Goal: Information Seeking & Learning: Learn about a topic

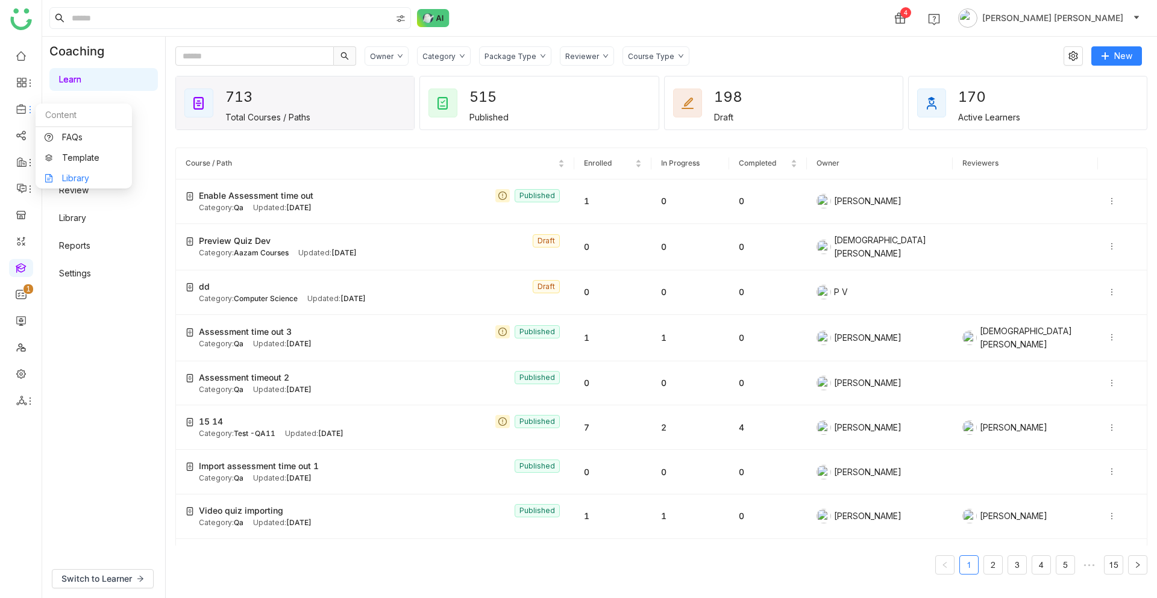
click at [84, 178] on link "Library" at bounding box center [84, 178] width 78 height 8
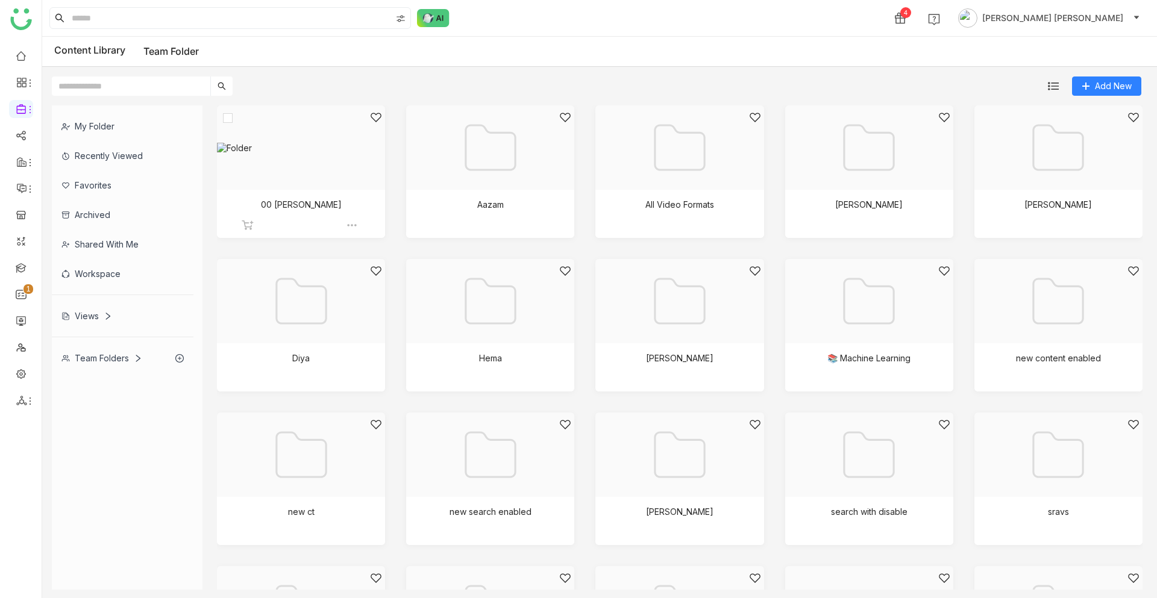
click at [327, 188] on div at bounding box center [297, 162] width 148 height 102
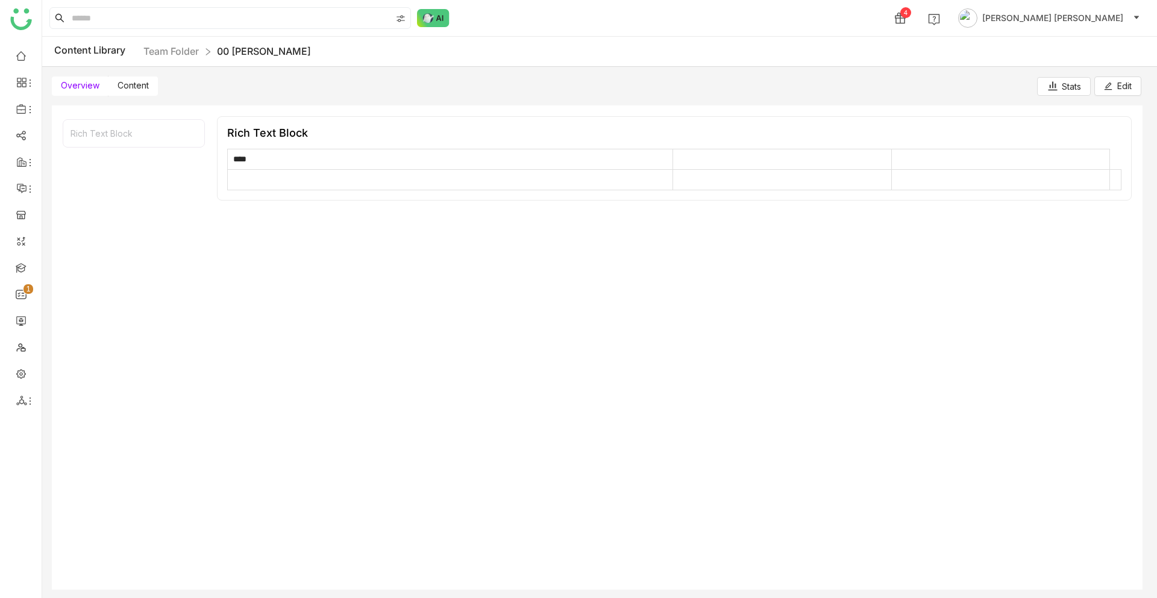
click at [136, 85] on span "Content" at bounding box center [132, 85] width 31 height 10
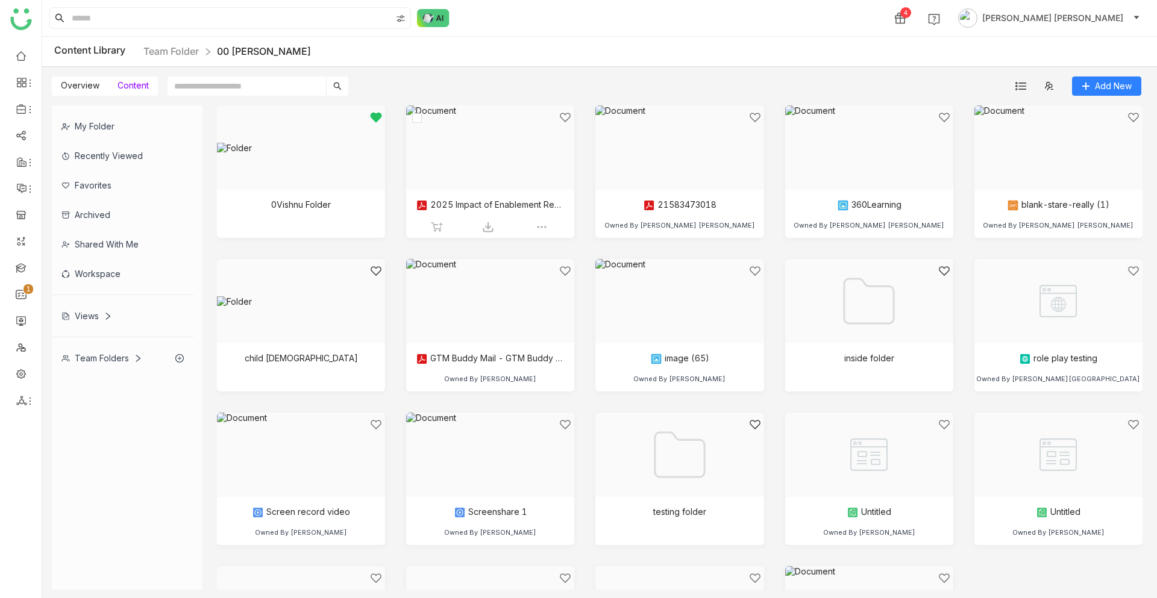
click at [479, 155] on div at bounding box center [486, 162] width 148 height 102
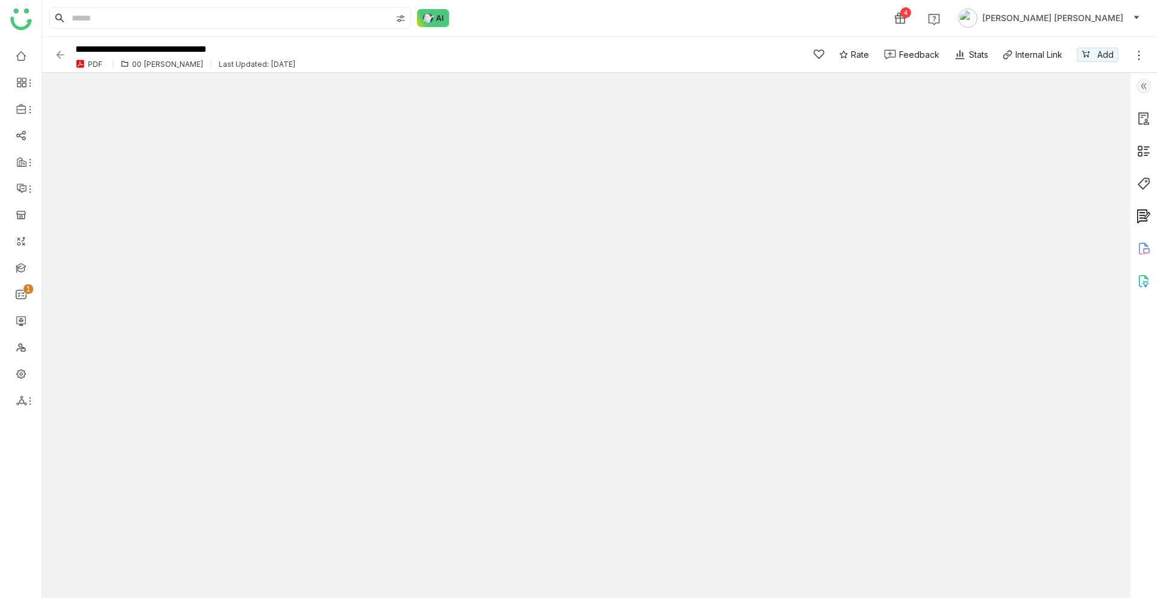
click at [1140, 287] on img at bounding box center [1143, 281] width 14 height 14
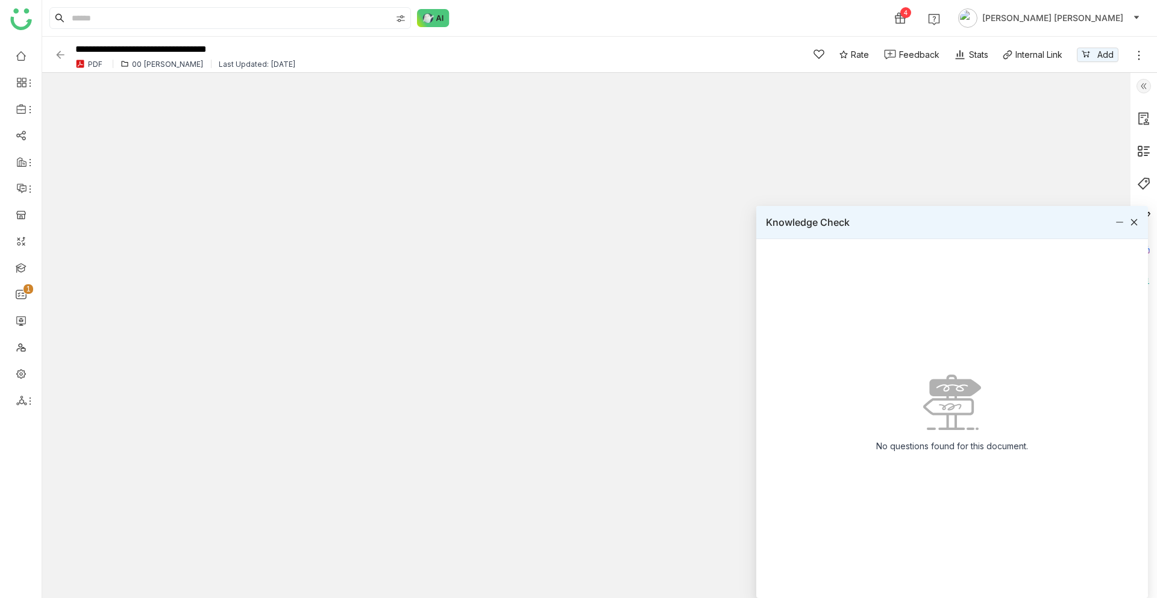
click at [1133, 222] on icon at bounding box center [1134, 222] width 7 height 7
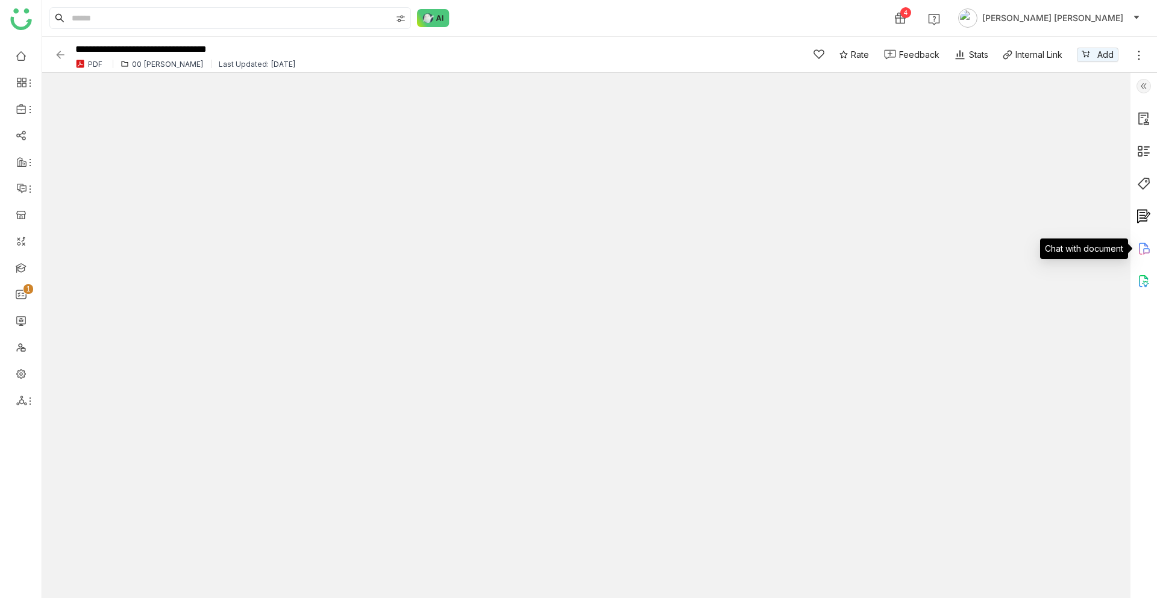
click at [1145, 248] on icon at bounding box center [1143, 249] width 14 height 14
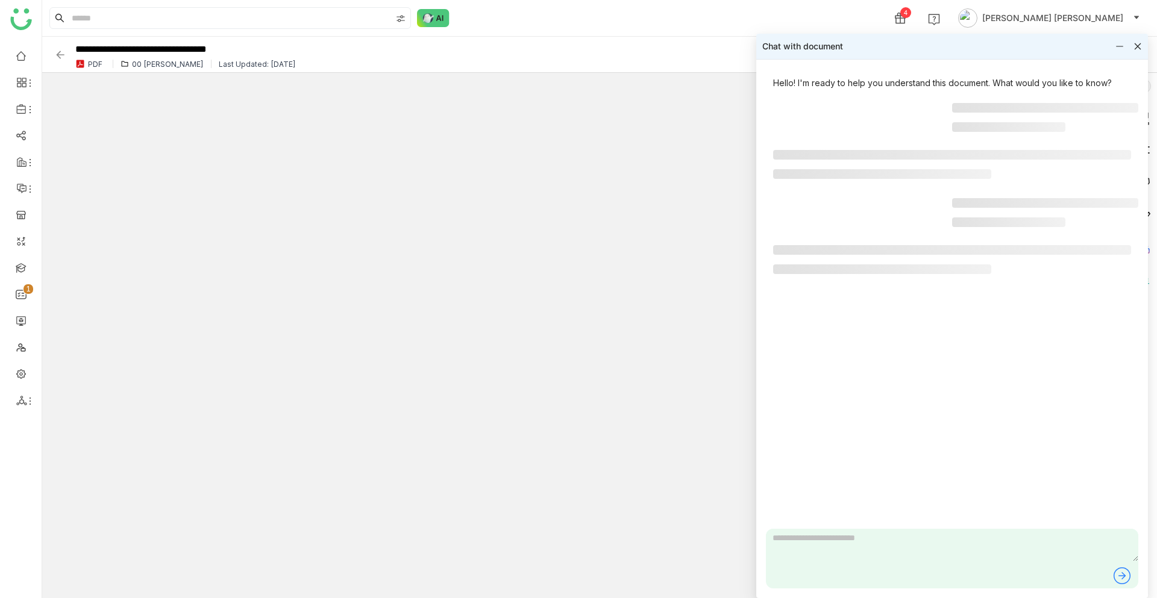
click at [1134, 43] on icon at bounding box center [1137, 46] width 8 height 8
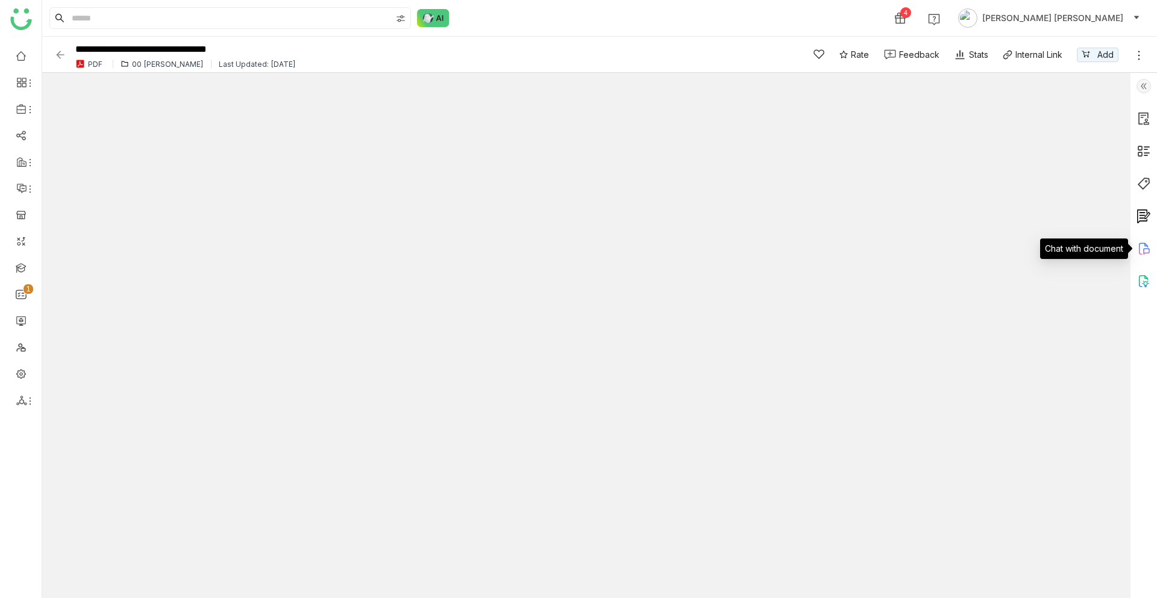
click at [1143, 247] on icon at bounding box center [1143, 249] width 14 height 14
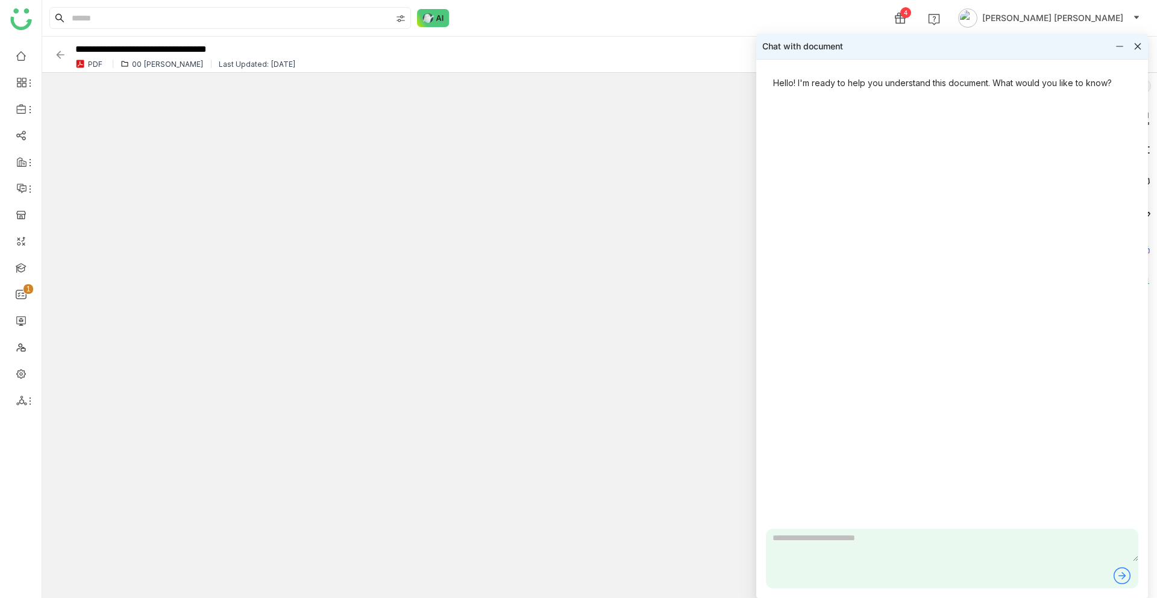
click at [1138, 45] on icon at bounding box center [1137, 46] width 7 height 7
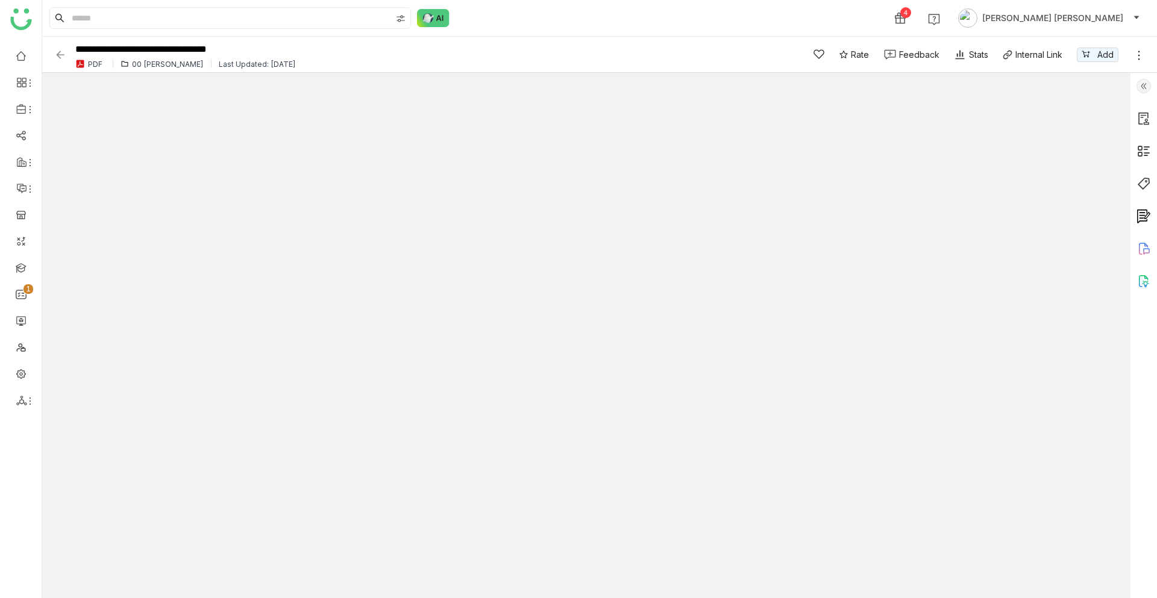
click at [1144, 281] on img at bounding box center [1143, 281] width 14 height 14
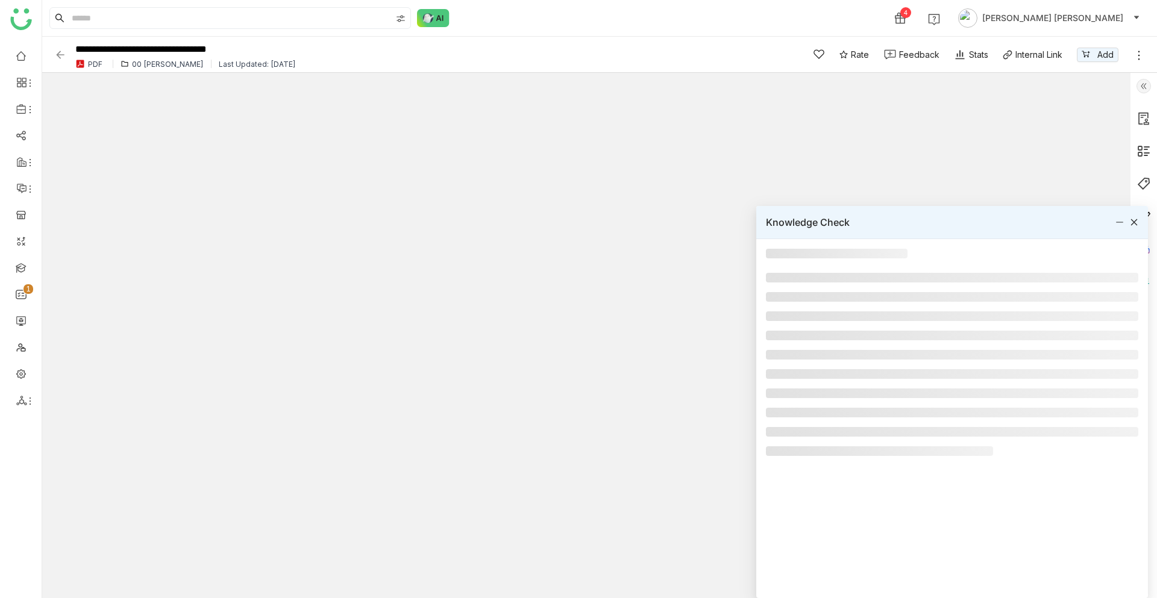
click at [1132, 220] on icon at bounding box center [1134, 222] width 7 height 7
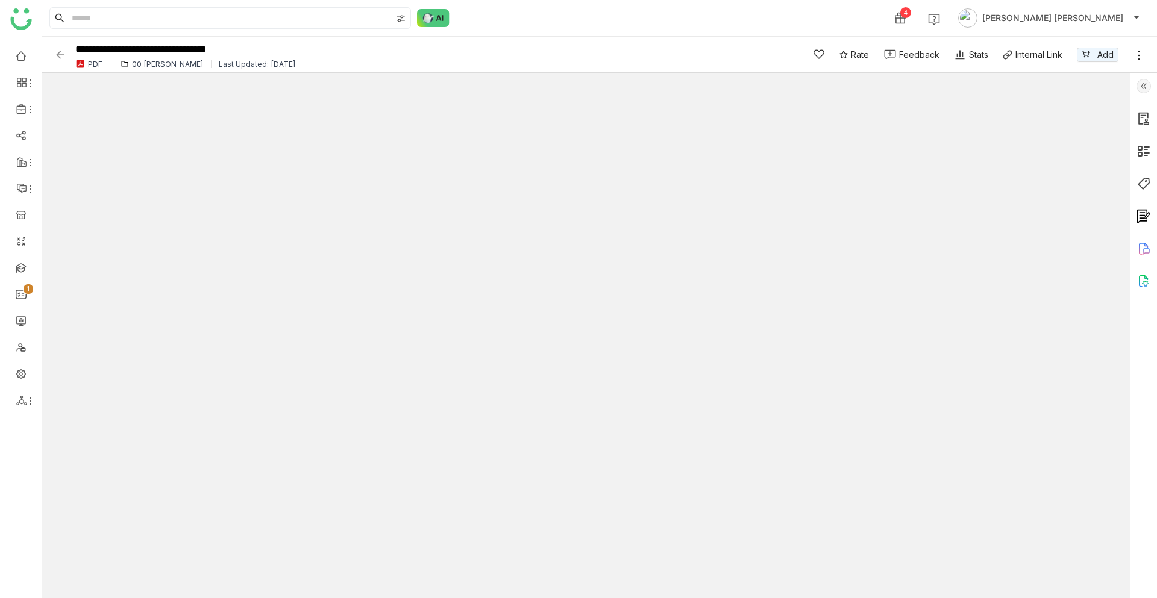
click at [1144, 211] on img at bounding box center [1143, 216] width 14 height 14
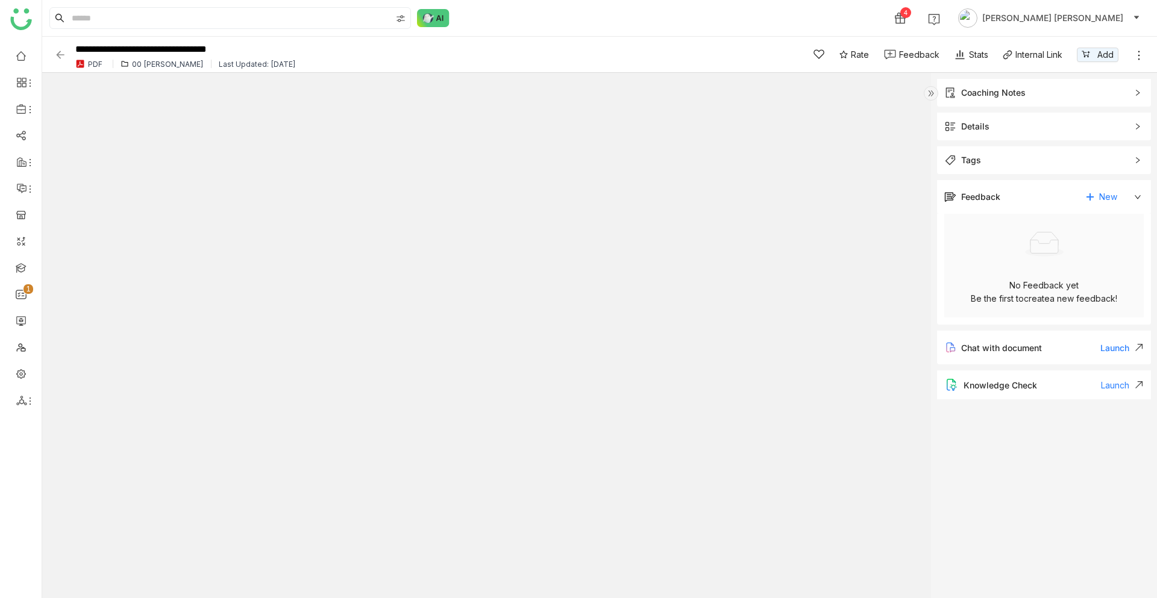
click at [935, 92] on img at bounding box center [930, 93] width 14 height 14
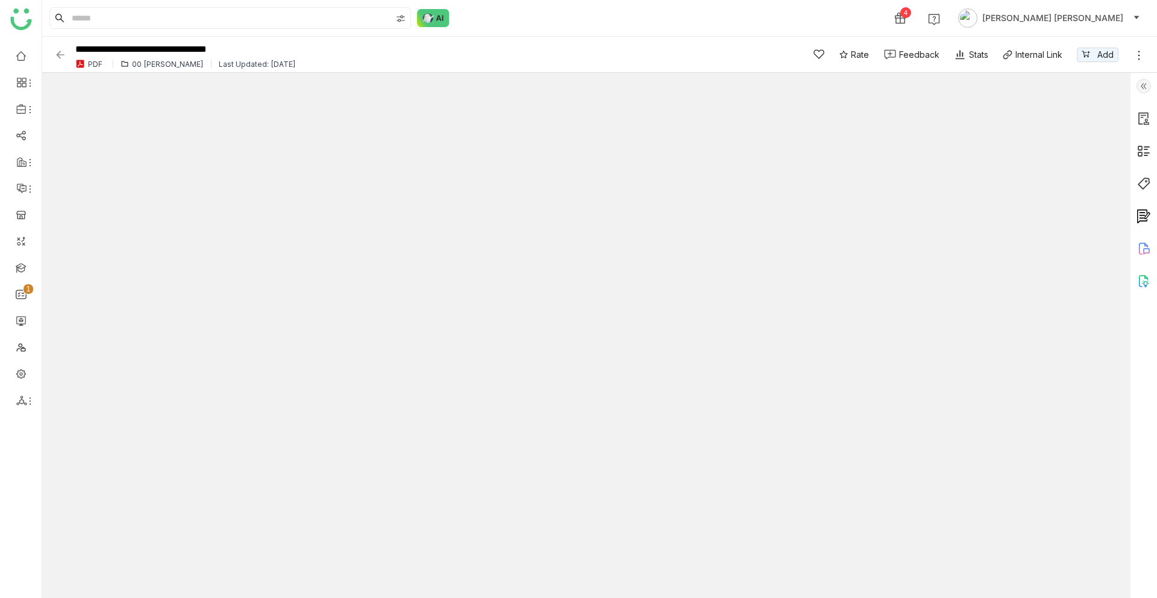
click at [1143, 214] on img at bounding box center [1143, 216] width 14 height 14
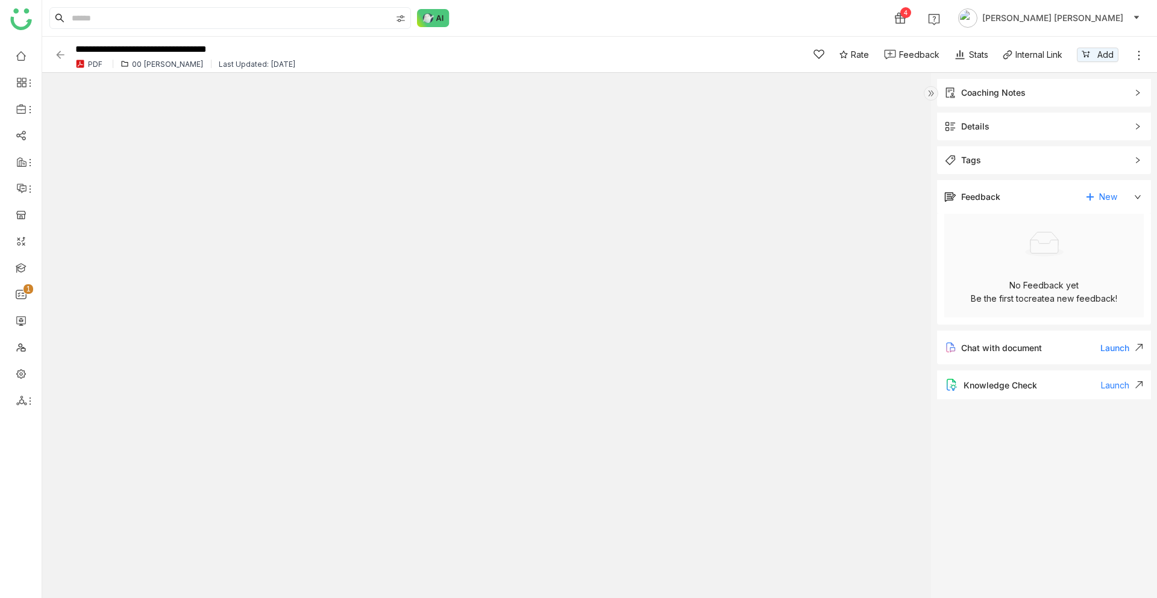
click at [931, 92] on img at bounding box center [930, 93] width 14 height 14
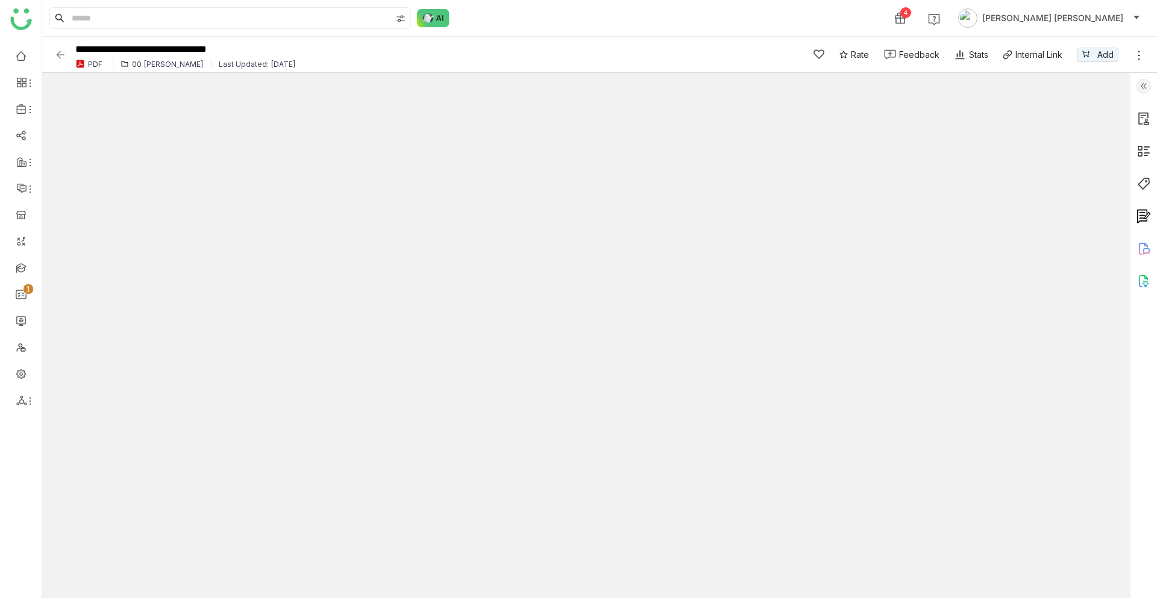
click at [1145, 280] on img at bounding box center [1143, 281] width 14 height 14
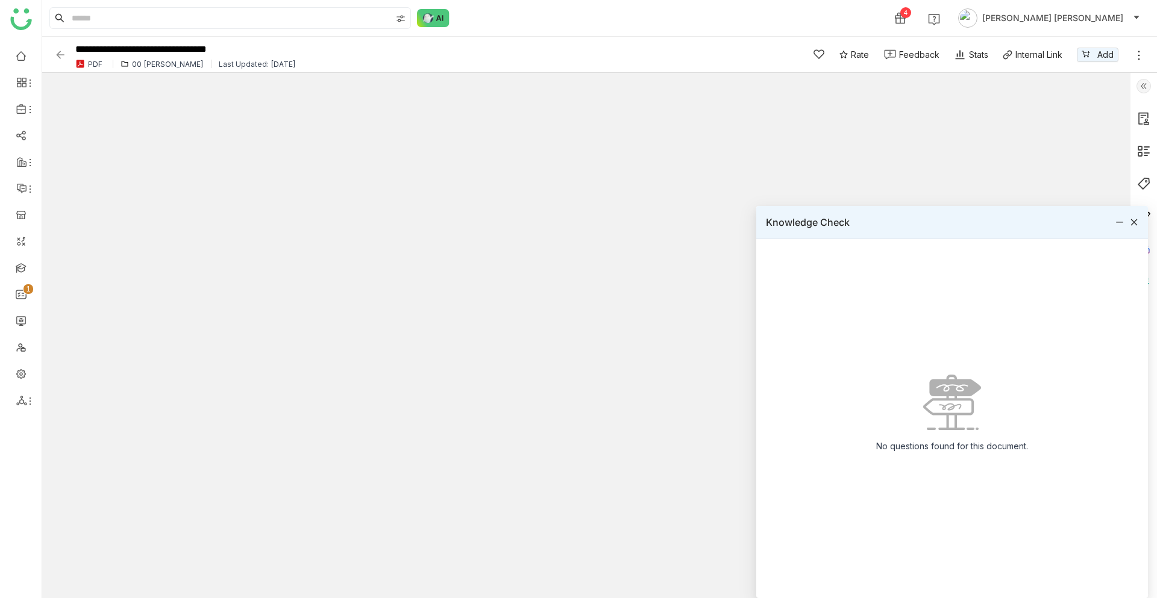
click at [1134, 218] on icon at bounding box center [1133, 222] width 8 height 8
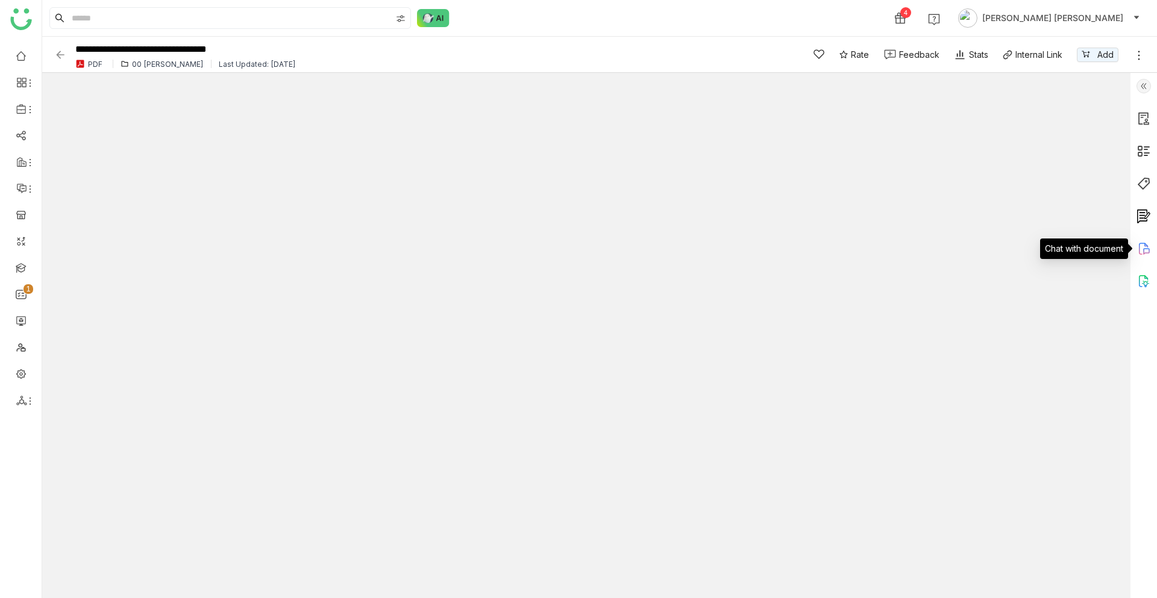
click at [1143, 249] on icon at bounding box center [1146, 251] width 7 height 7
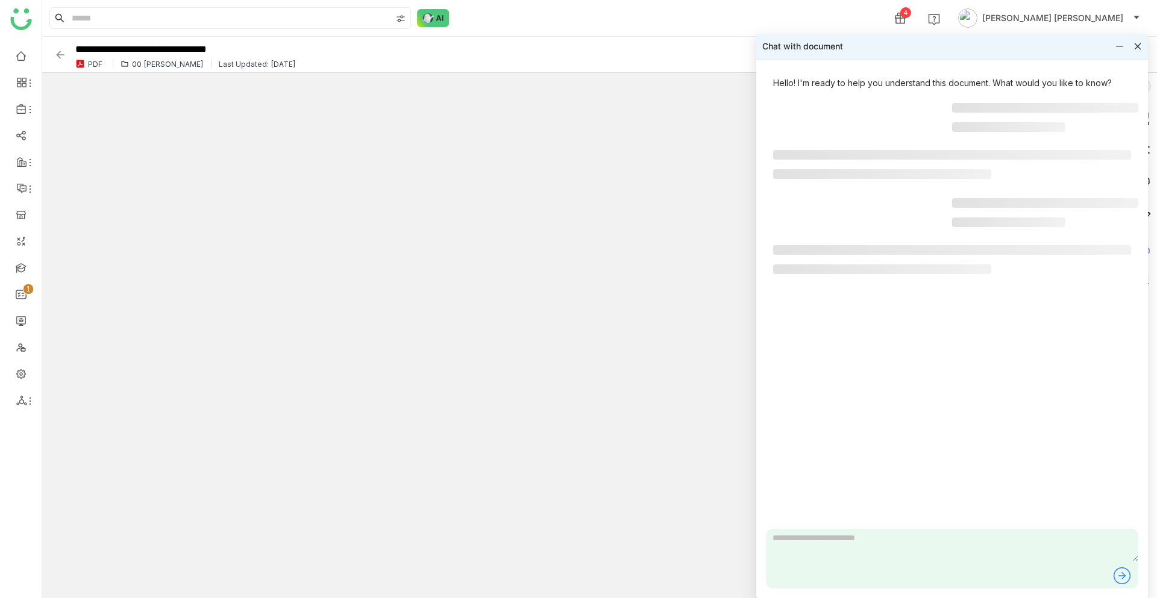
click at [1135, 45] on icon at bounding box center [1137, 46] width 7 height 7
